Goal: Task Accomplishment & Management: Manage account settings

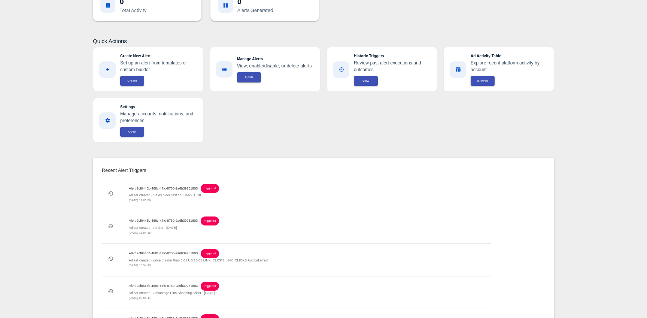
scroll to position [217, 0]
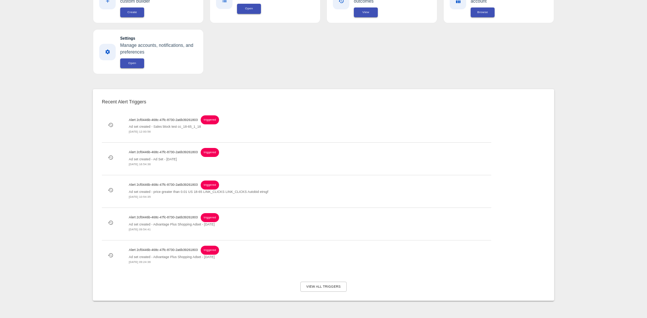
click at [324, 284] on span "View All Triggers" at bounding box center [323, 287] width 34 height 6
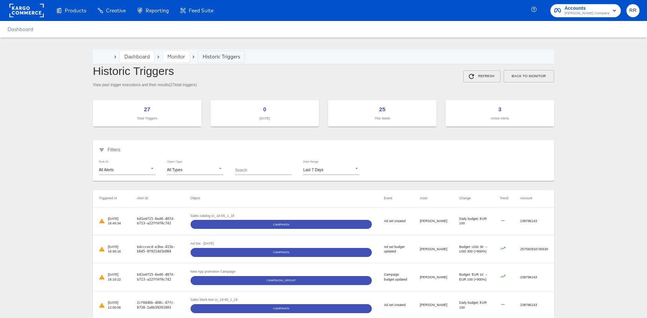
click at [178, 57] on link "Monitor" at bounding box center [176, 56] width 18 height 7
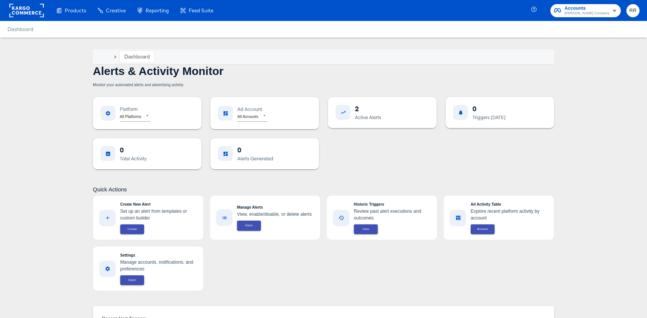
click at [264, 120] on body "Products Creative Reporting Feed Suite Accounts [PERSON_NAME] Company RR Dashbo…" at bounding box center [323, 268] width 647 height 536
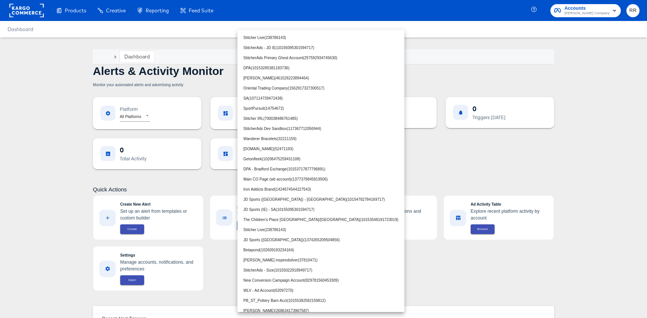
scroll to position [1959, 0]
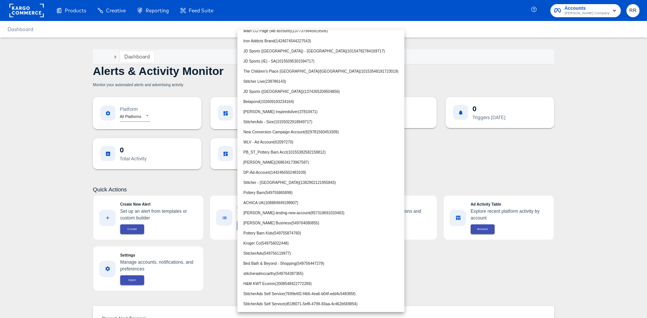
click at [481, 159] on div at bounding box center [323, 159] width 647 height 318
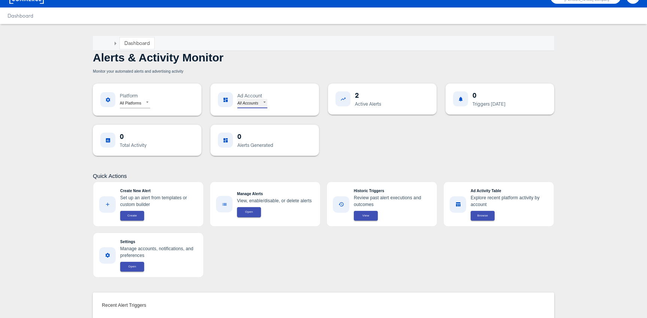
scroll to position [0, 0]
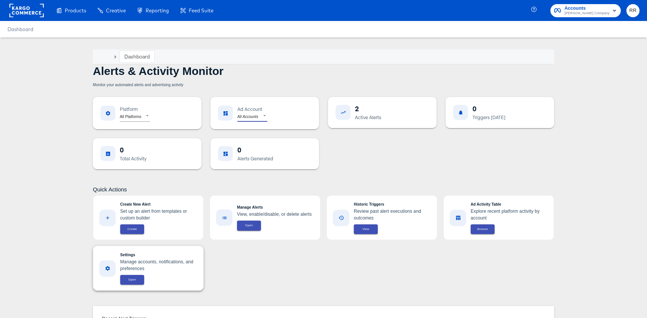
click at [134, 279] on span "Open" at bounding box center [132, 279] width 15 height 5
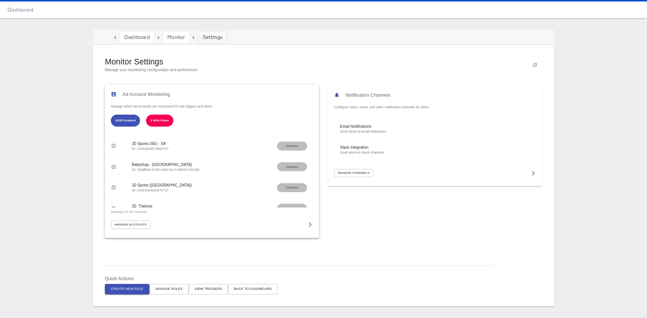
click at [170, 226] on div "Manage Accounts" at bounding box center [212, 225] width 202 height 8
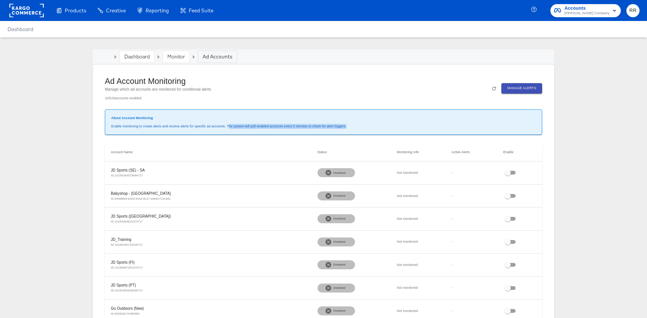
drag, startPoint x: 228, startPoint y: 126, endPoint x: 352, endPoint y: 131, distance: 124.1
click at [352, 131] on div "About Account Monitoring Enable monitoring to create alerts and receive alerts …" at bounding box center [323, 121] width 437 height 25
copy p "he system will poll enabled accounts every 5 minutes to check for alert trigger…"
click at [491, 91] on icon "button" at bounding box center [494, 89] width 6 height 6
click at [497, 91] on icon "button" at bounding box center [494, 89] width 6 height 6
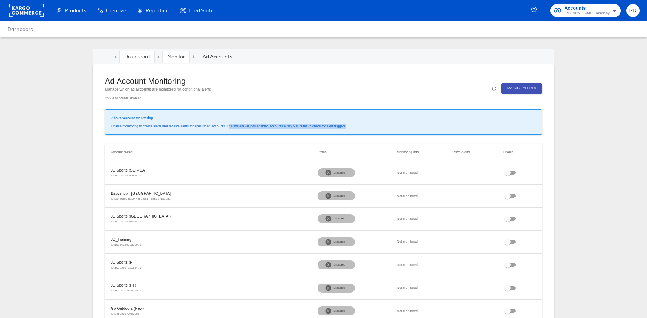
click at [522, 87] on span "Manage Alerts" at bounding box center [522, 88] width 29 height 6
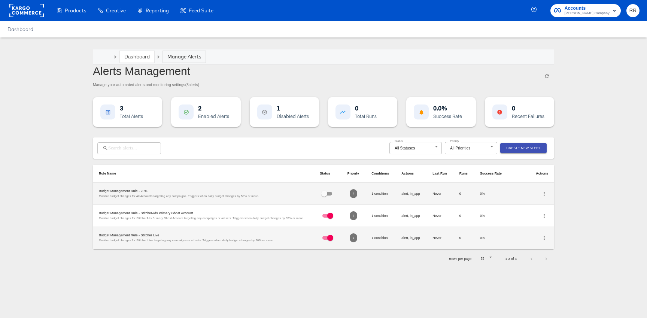
click at [212, 114] on div "Enabled Alerts" at bounding box center [213, 116] width 31 height 6
